Goal: Task Accomplishment & Management: Use online tool/utility

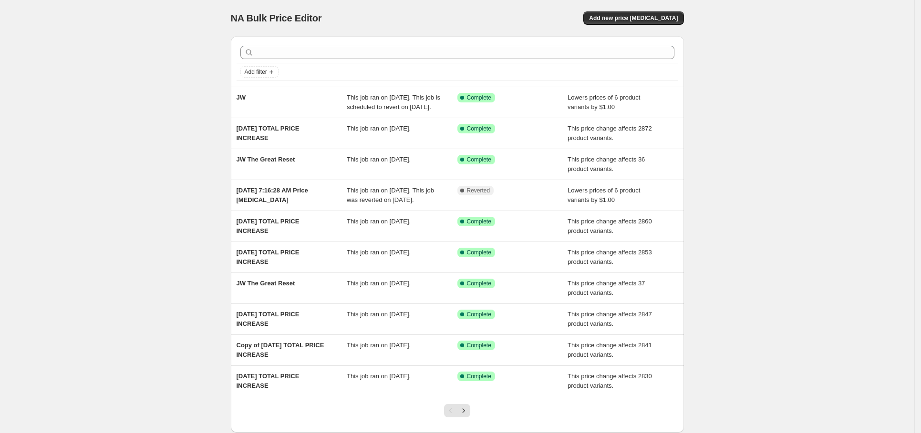
click at [129, 79] on div "NA Bulk Price Editor. This page is ready NA Bulk Price Editor Add new price [ME…" at bounding box center [457, 245] width 914 height 491
click at [790, 111] on div "NA Bulk Price Editor. This page is ready NA Bulk Price Editor Add new price [ME…" at bounding box center [457, 245] width 914 height 491
drag, startPoint x: 117, startPoint y: 44, endPoint x: 105, endPoint y: 41, distance: 12.8
click at [117, 43] on div "NA Bulk Price Editor. This page is ready NA Bulk Price Editor Add new price [ME…" at bounding box center [457, 245] width 914 height 491
click at [647, 19] on span "Add new price [MEDICAL_DATA]" at bounding box center [633, 18] width 89 height 8
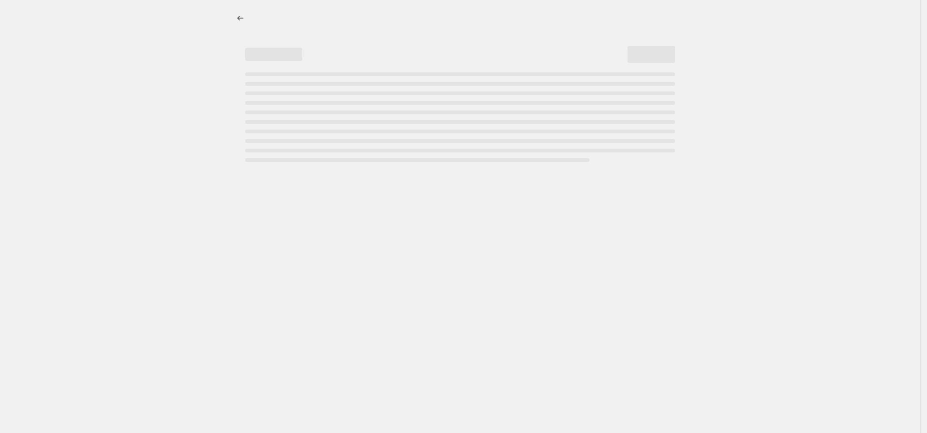
select select "percentage"
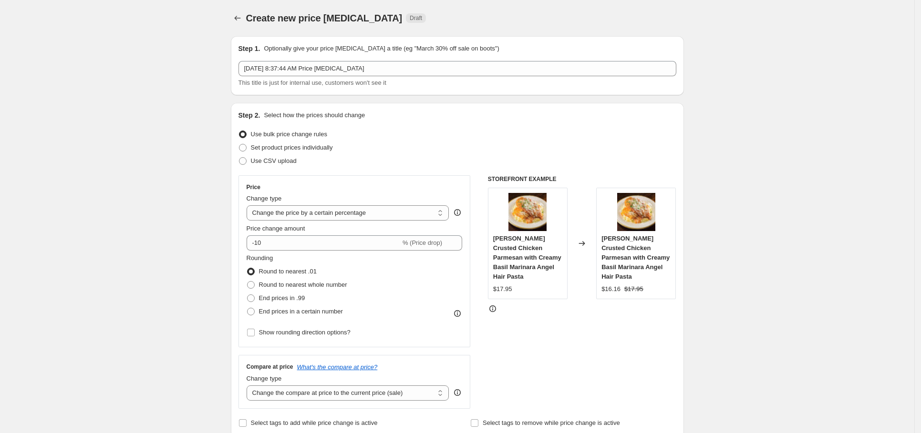
click at [235, 17] on button "Price change jobs" at bounding box center [237, 17] width 13 height 13
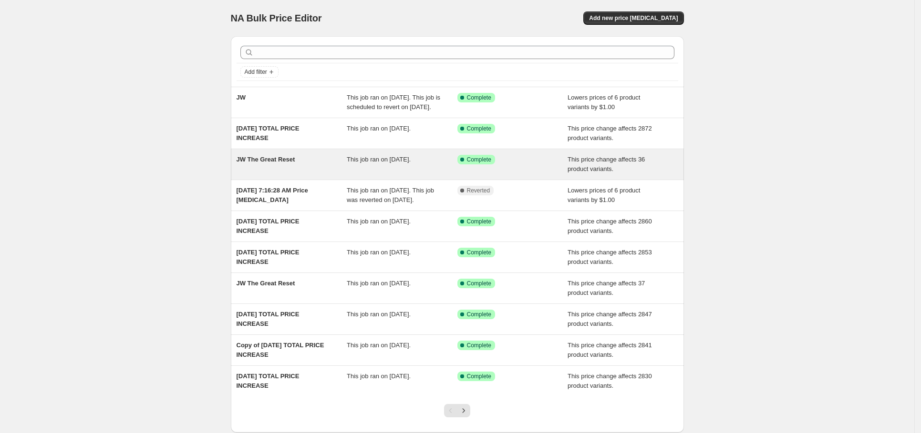
click at [305, 173] on div "JW The Great Reset" at bounding box center [291, 164] width 111 height 19
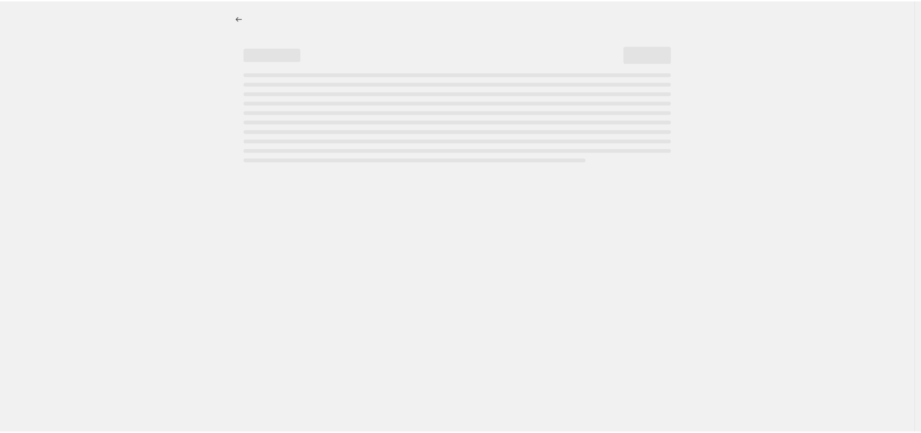
select select "ecap"
select select "no_change"
select select "collection"
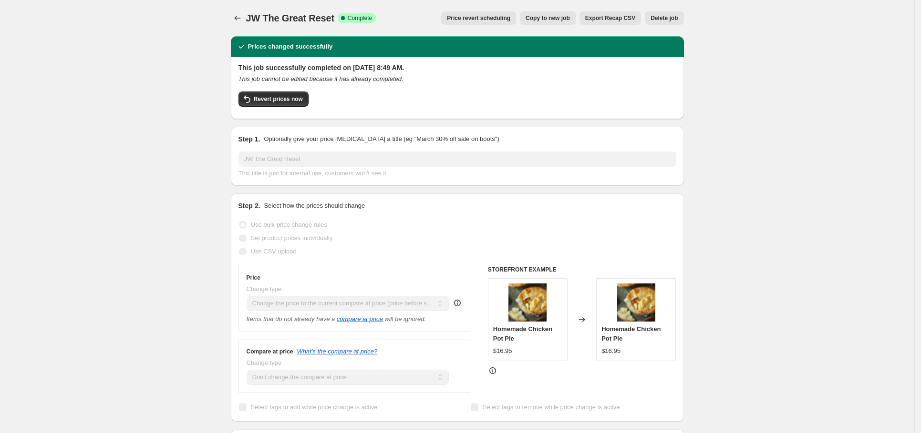
click at [541, 17] on span "Copy to new job" at bounding box center [547, 18] width 44 height 8
select select "ecap"
select select "no_change"
select select "collection"
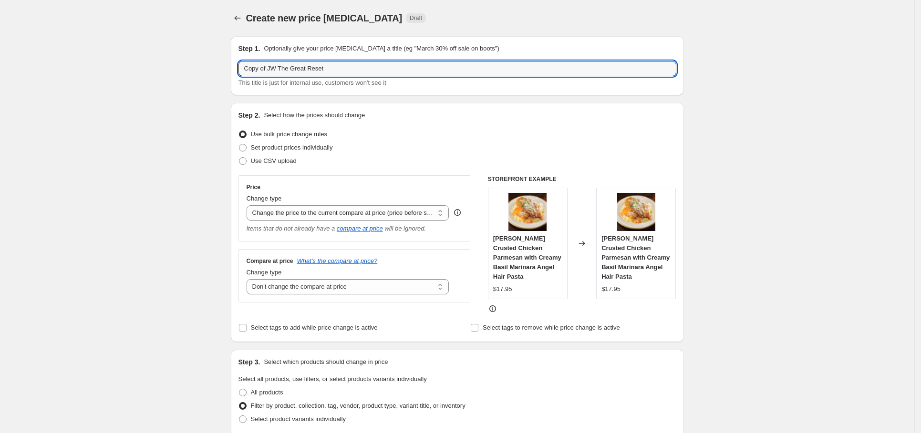
drag, startPoint x: 273, startPoint y: 69, endPoint x: 239, endPoint y: 69, distance: 34.3
click at [239, 69] on div "Step 1. Optionally give your price [MEDICAL_DATA] a title (eg "March 30% off sa…" at bounding box center [457, 65] width 453 height 59
type input "JW The Great Reset"
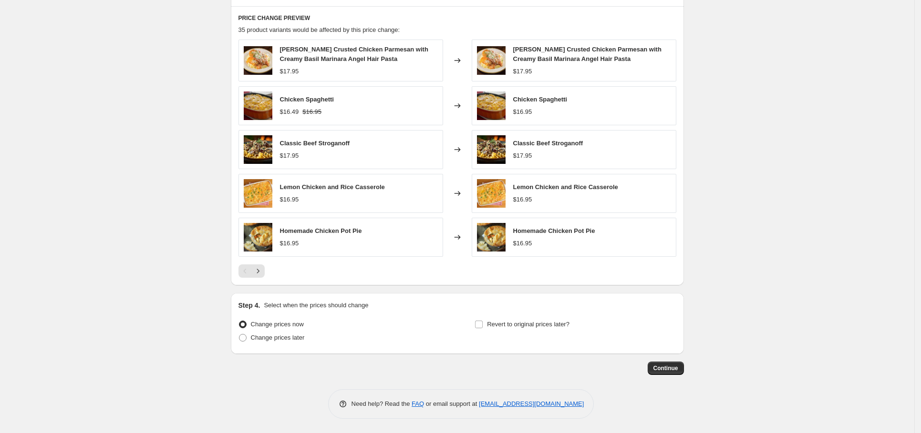
scroll to position [535, 0]
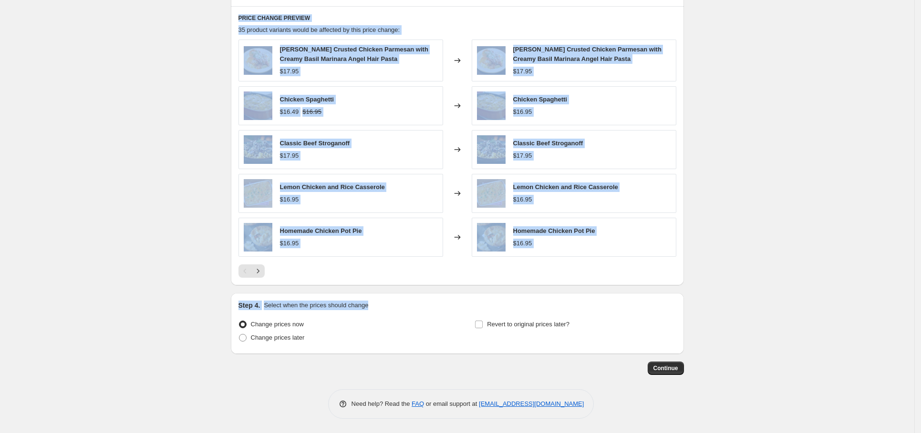
drag, startPoint x: 218, startPoint y: 17, endPoint x: 720, endPoint y: 309, distance: 580.8
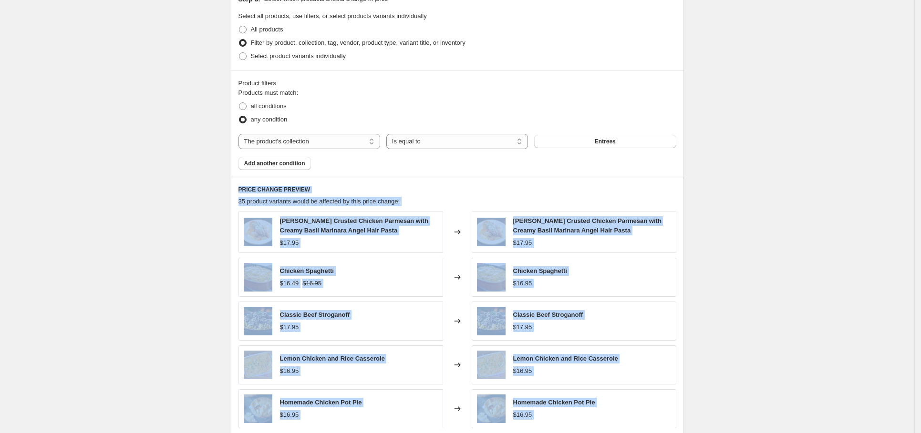
click at [676, 284] on div "Chicken Spaghetti $16.95" at bounding box center [573, 277] width 205 height 39
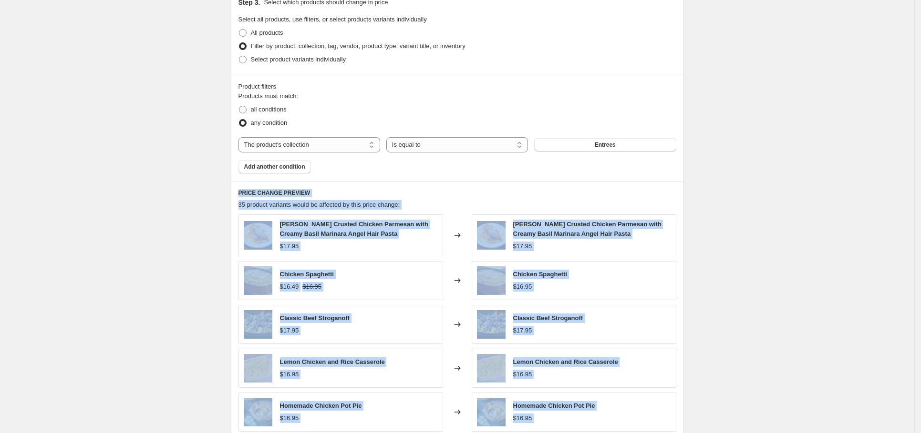
scroll to position [359, 0]
click at [442, 194] on h6 "PRICE CHANGE PREVIEW" at bounding box center [457, 194] width 438 height 8
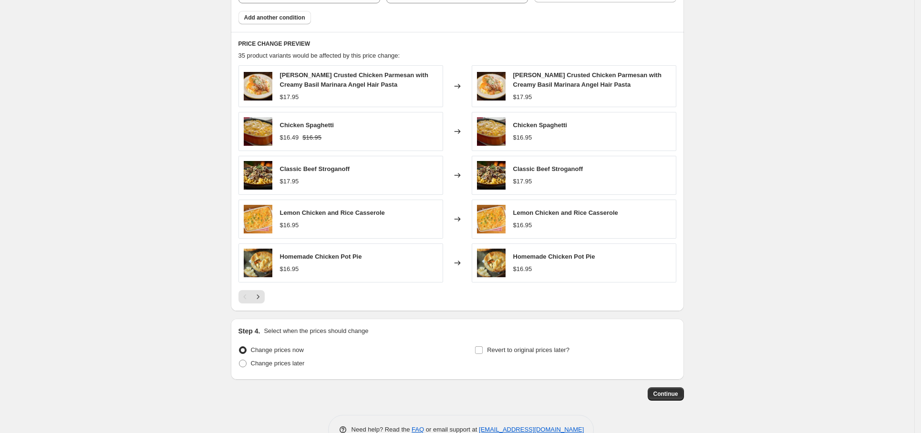
scroll to position [537, 0]
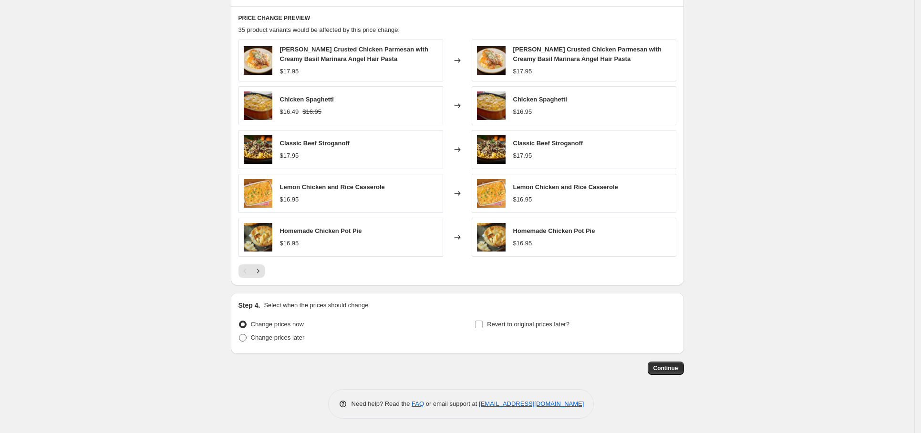
click at [299, 337] on span "Change prices later" at bounding box center [278, 337] width 54 height 7
click at [239, 335] on input "Change prices later" at bounding box center [239, 334] width 0 height 0
radio input "true"
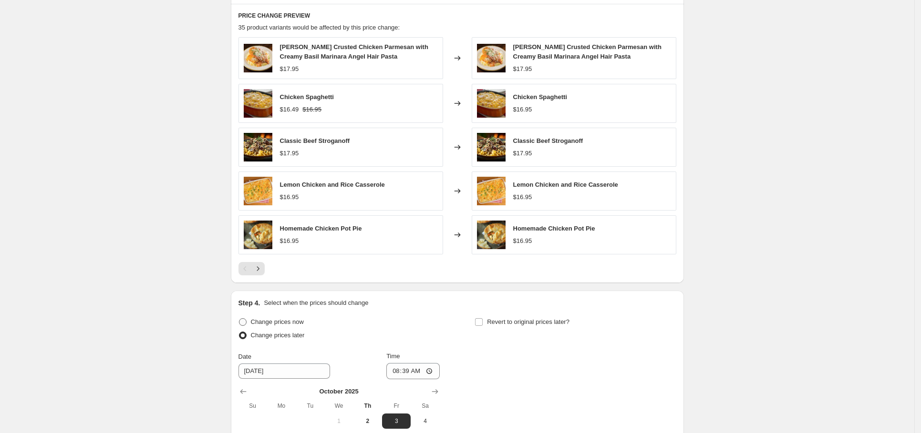
click at [302, 325] on span "Change prices now" at bounding box center [277, 321] width 53 height 7
click at [239, 319] on input "Change prices now" at bounding box center [239, 318] width 0 height 0
radio input "true"
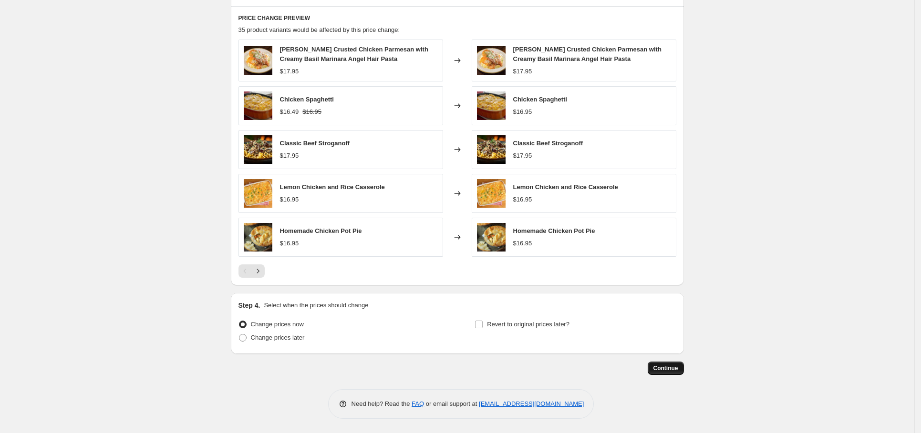
click at [670, 365] on span "Continue" at bounding box center [665, 369] width 25 height 8
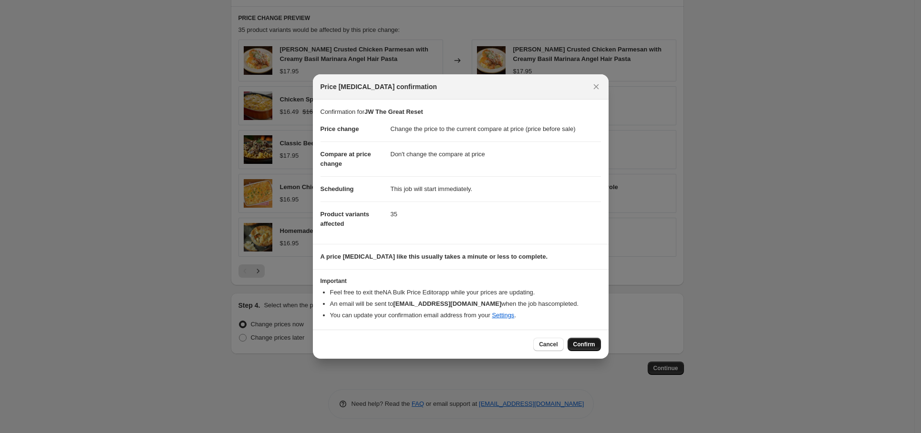
click at [587, 346] on span "Confirm" at bounding box center [584, 345] width 22 height 8
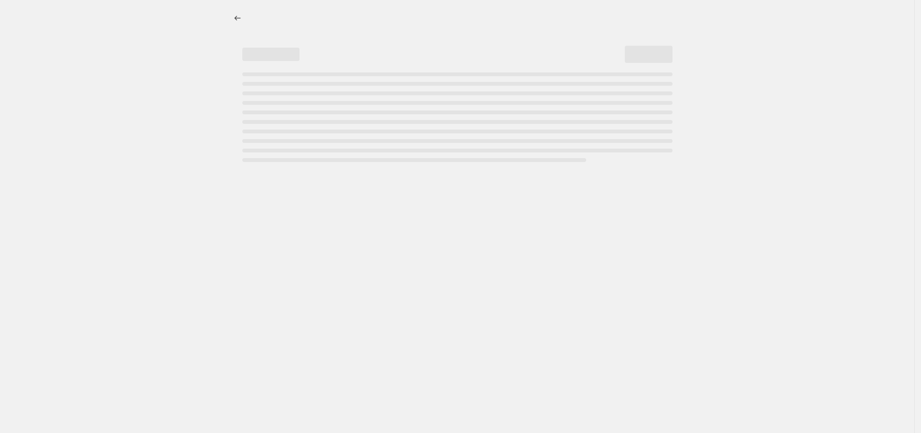
select select "ecap"
select select "no_change"
select select "collection"
